Goal: Navigation & Orientation: Find specific page/section

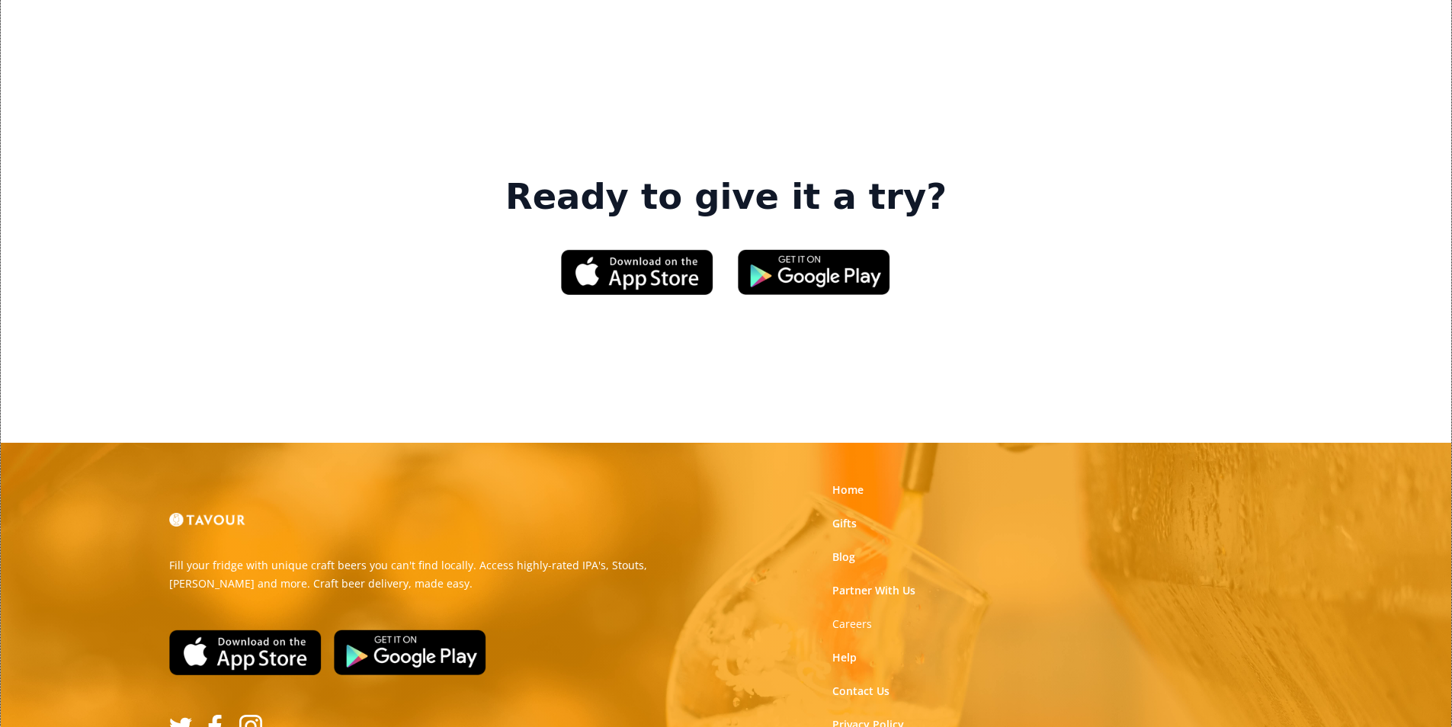
scroll to position [2306, 0]
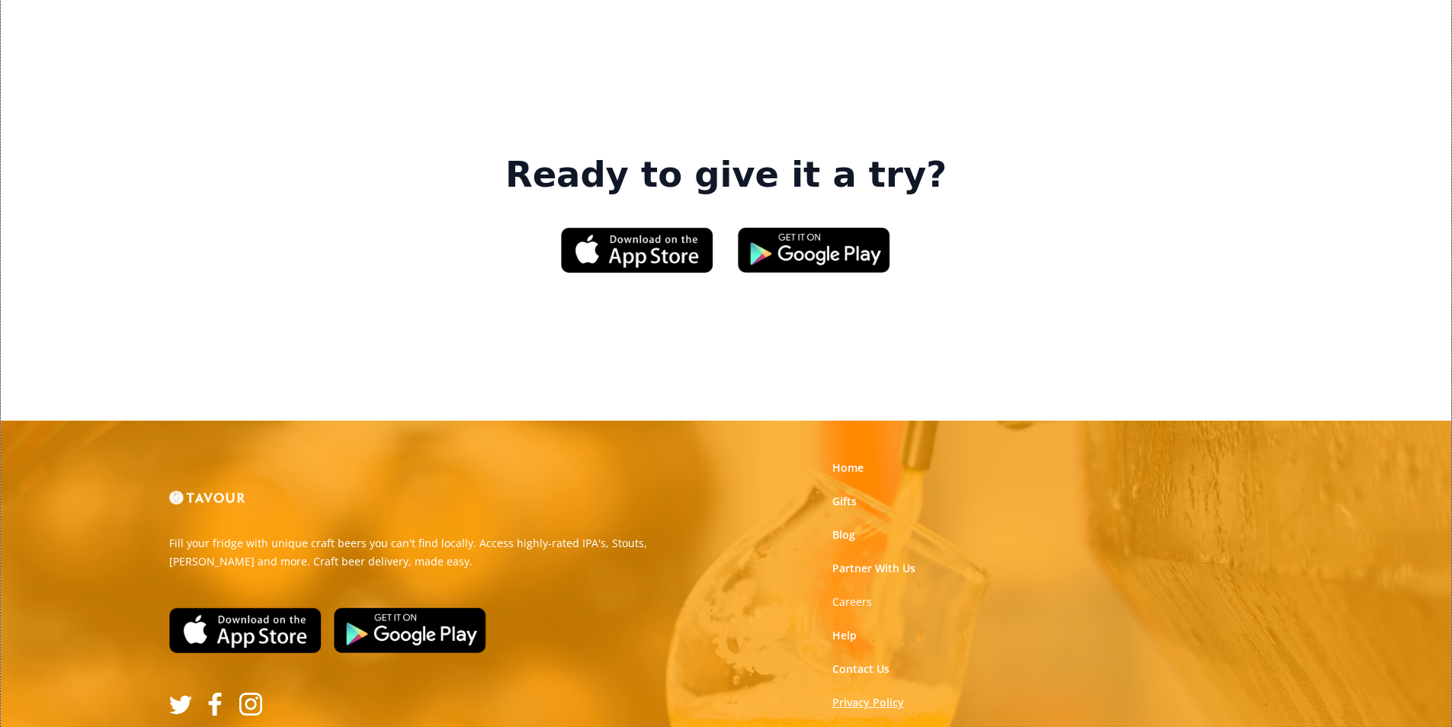
click at [893, 695] on link "Privacy Policy" at bounding box center [868, 702] width 72 height 15
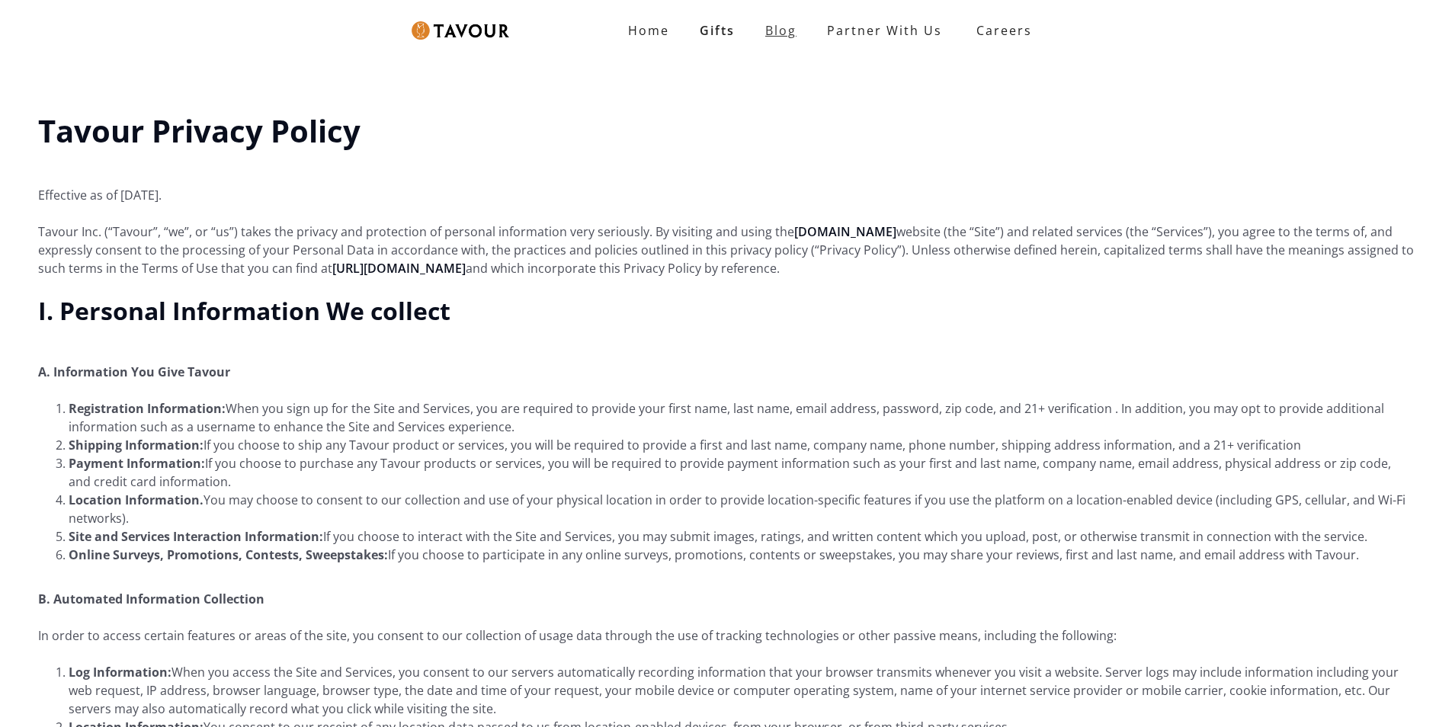
click at [757, 24] on link "Blog" at bounding box center [781, 30] width 62 height 30
